Goal: Task Accomplishment & Management: Manage account settings

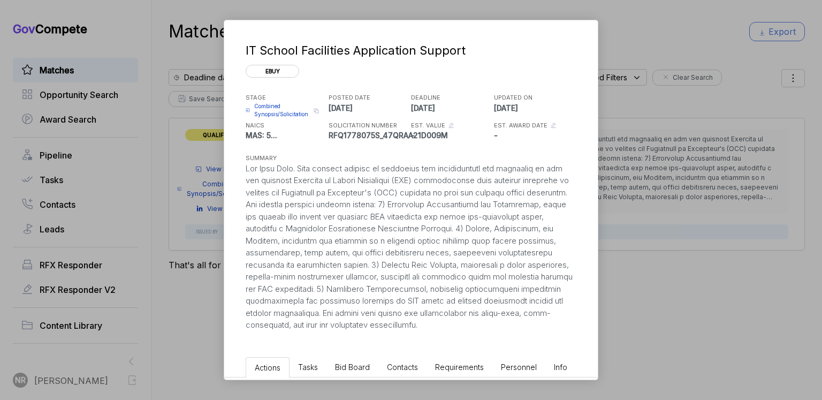
scroll to position [475, 0]
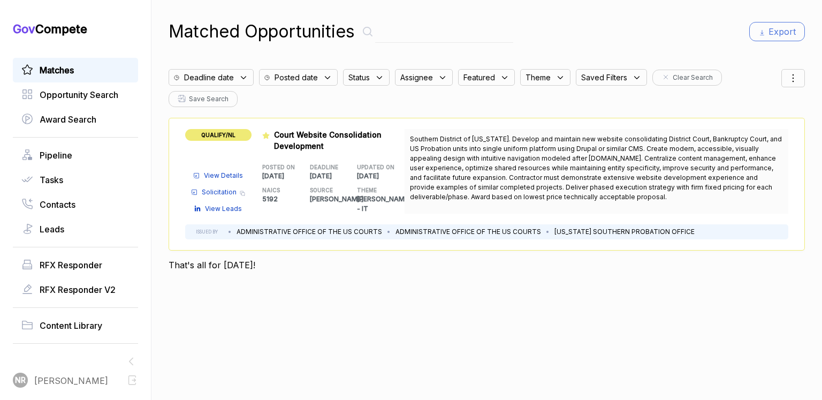
click at [234, 171] on span "View Details" at bounding box center [223, 176] width 39 height 10
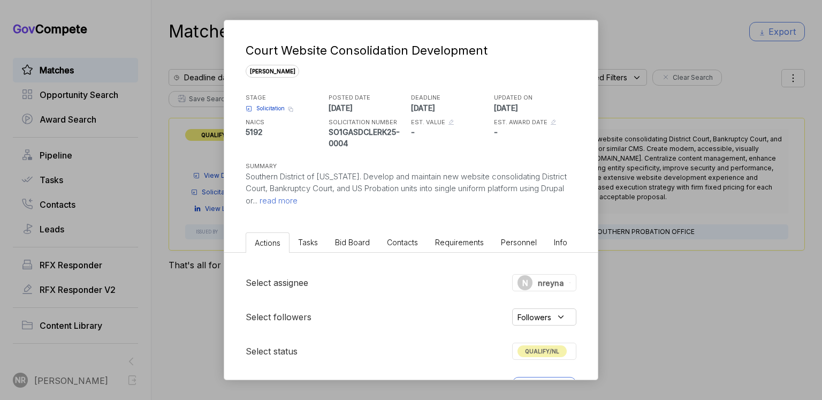
click at [298, 195] on span "read more" at bounding box center [277, 200] width 40 height 10
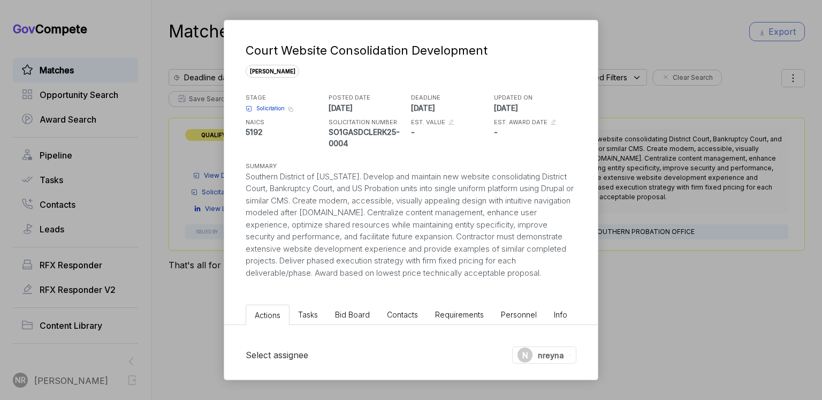
drag, startPoint x: 351, startPoint y: 285, endPoint x: 234, endPoint y: 176, distance: 159.4
click at [234, 176] on div "Court Website Consolidation Development [PERSON_NAME] STAGE Solicitation Copy l…" at bounding box center [411, 149] width 374 height 259
copy div "Southern District of [US_STATE]. Develop and maintain new website consolidating…"
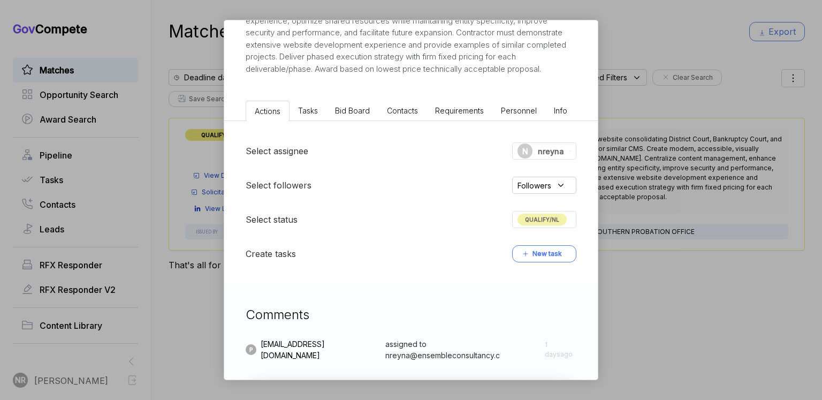
scroll to position [270, 0]
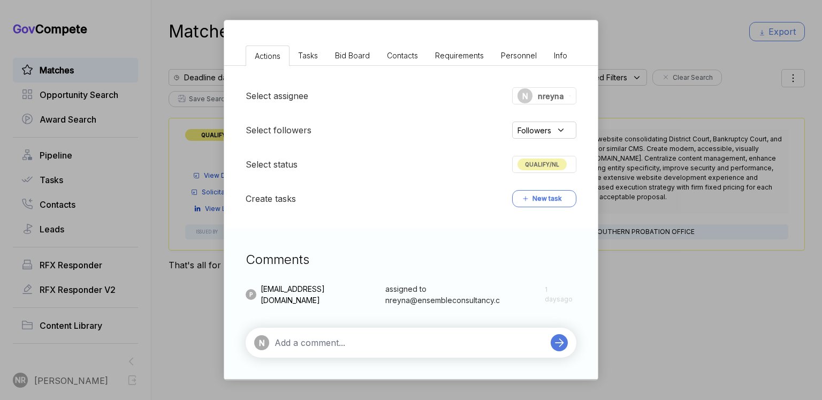
click at [400, 347] on textarea at bounding box center [410, 342] width 271 height 13
paste textarea "Not a fit, as this is a lowest price technically acceptable (LPTA) procurement,…"
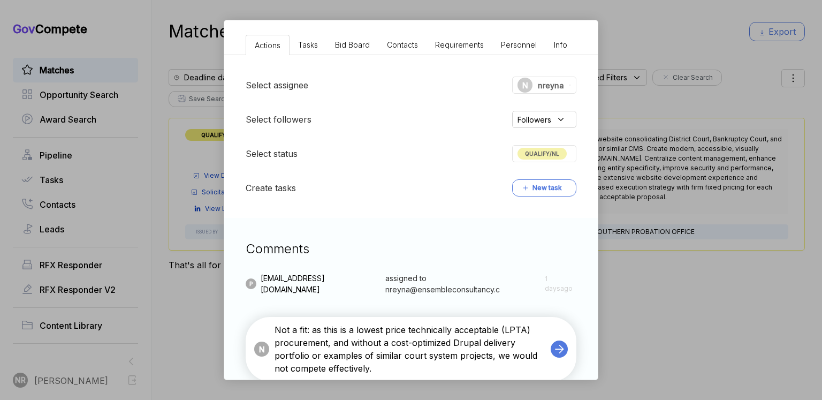
scroll to position [276, 0]
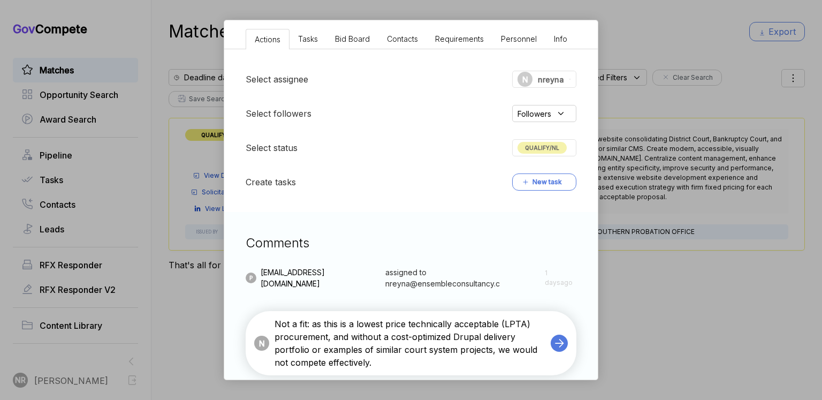
type textarea "Not a fit: as this is a lowest price technically acceptable (LPTA) procurement,…"
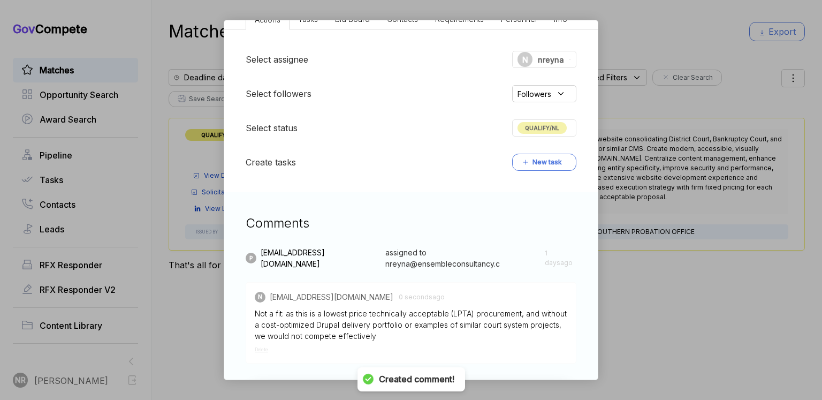
scroll to position [364, 0]
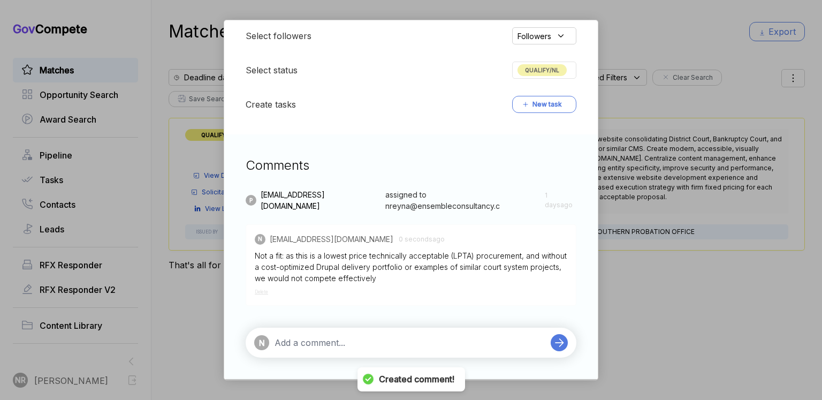
click at [412, 336] on div "N" at bounding box center [411, 343] width 331 height 30
click at [411, 341] on textarea at bounding box center [410, 342] width 271 height 13
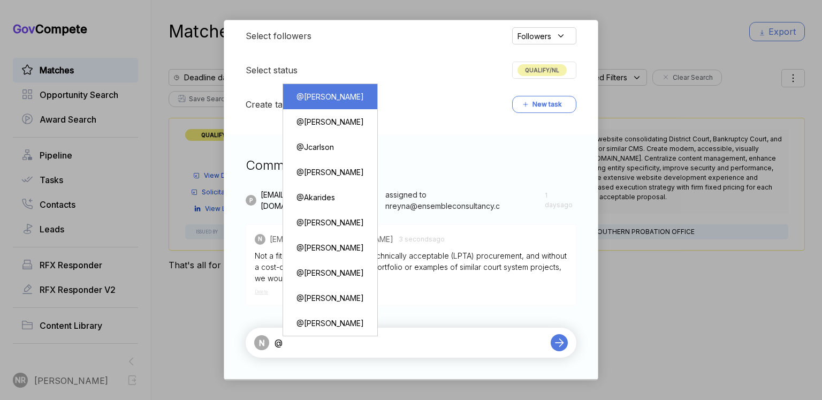
type textarea "@[PERSON_NAME]"
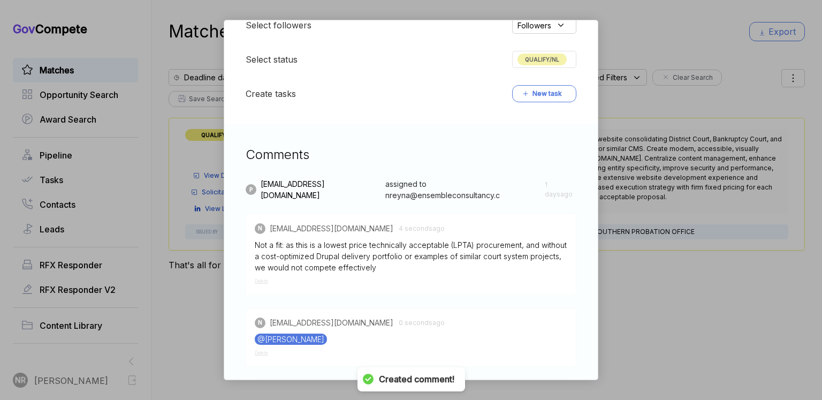
click at [544, 65] on span "QUALIFY/NL" at bounding box center [542, 60] width 49 height 12
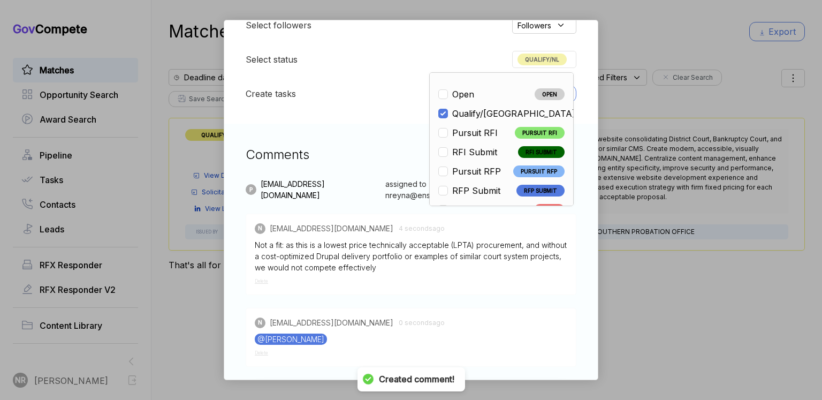
scroll to position [250, 0]
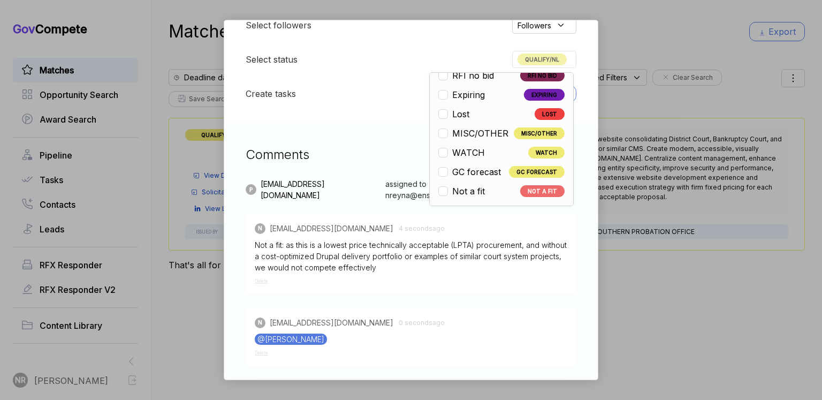
click at [479, 198] on span "Not a fit" at bounding box center [468, 191] width 33 height 13
checkbox input "false"
checkbox input "true"
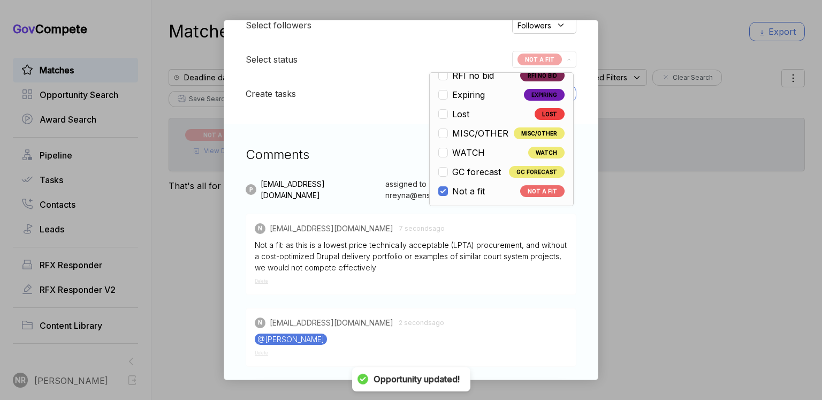
click at [189, 239] on div "Court Website Consolidation Development sam STAGE Solicitation Copy link POSTED…" at bounding box center [411, 200] width 822 height 400
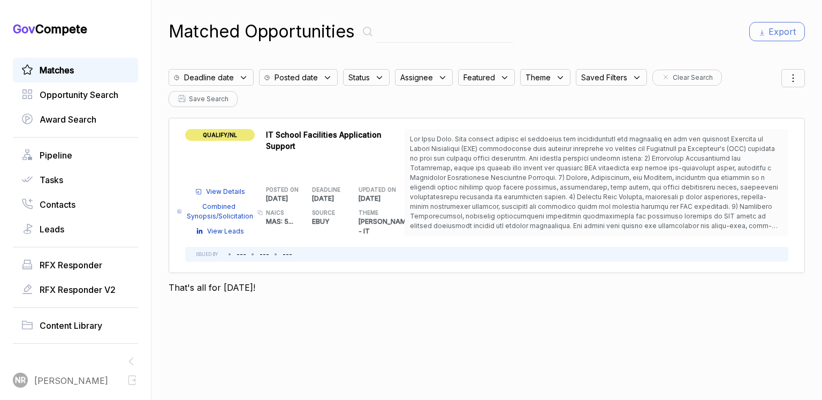
click at [232, 187] on span "View Details" at bounding box center [225, 192] width 39 height 10
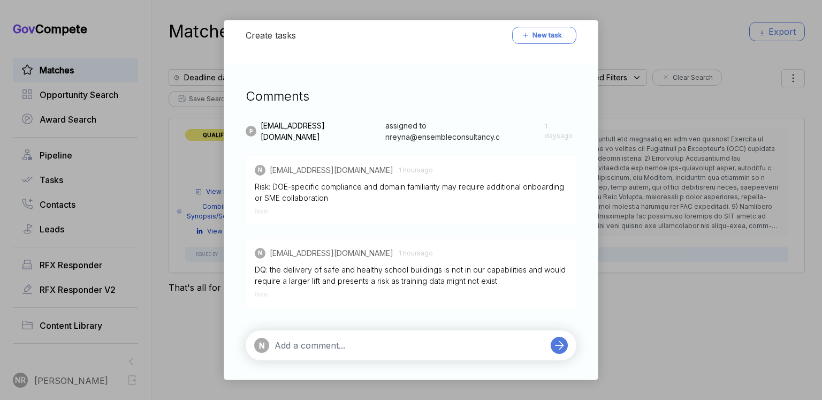
scroll to position [343, 0]
click at [393, 338] on textarea at bounding box center [410, 344] width 271 height 13
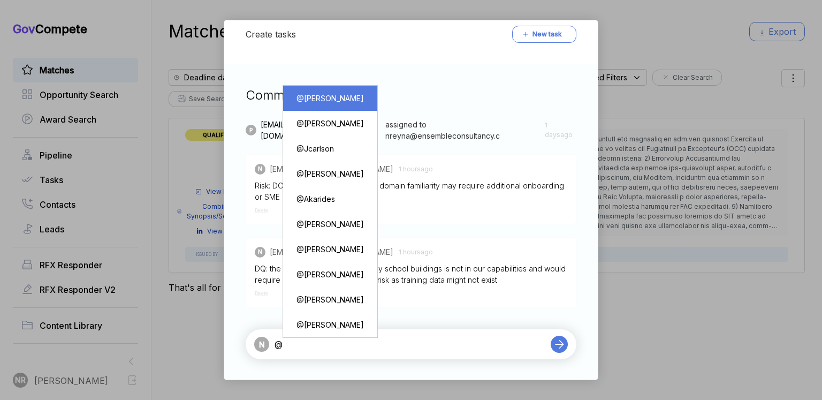
type textarea "@[PERSON_NAME]"
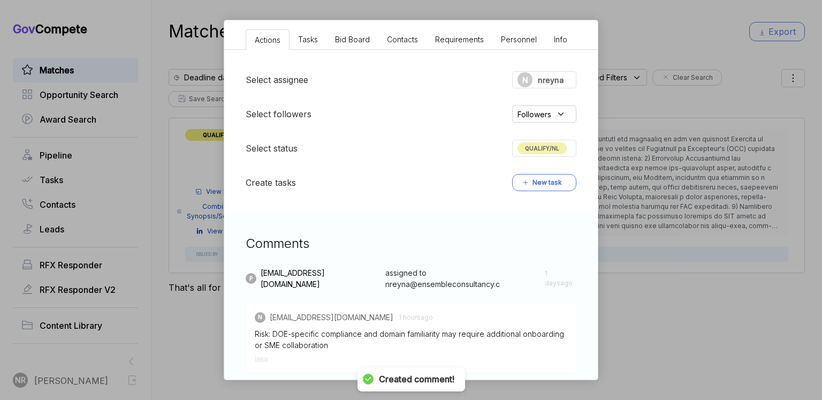
scroll to position [0, 0]
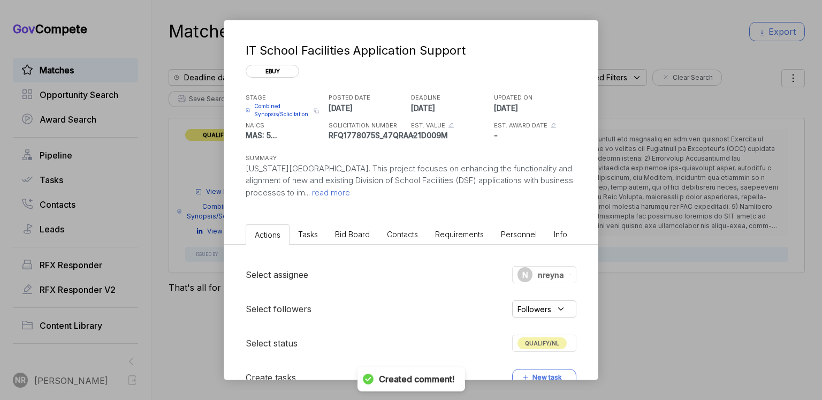
click at [545, 338] on span "QUALIFY/NL" at bounding box center [542, 343] width 49 height 12
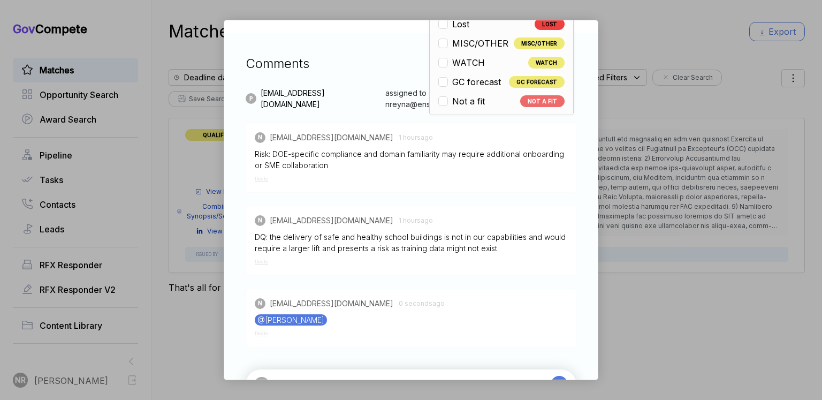
scroll to position [250, 0]
click at [479, 95] on span "Not a fit" at bounding box center [468, 100] width 33 height 13
checkbox input "false"
checkbox input "true"
